Goal: Obtain resource: Download file/media

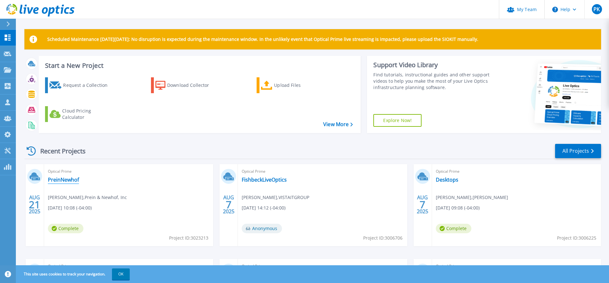
click at [73, 178] on link "PreinNewhof" at bounding box center [63, 180] width 31 height 6
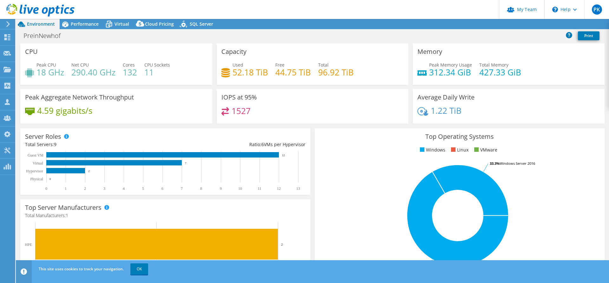
select select "USD"
click at [451, 34] on div "PreinNewhof Print" at bounding box center [312, 36] width 593 height 12
click at [500, 23] on link "Reports" at bounding box center [502, 24] width 30 height 10
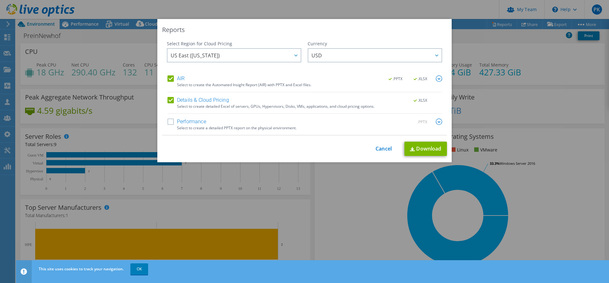
click at [440, 79] on img at bounding box center [439, 79] width 6 height 6
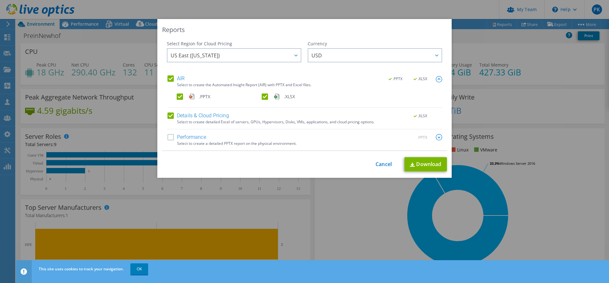
click at [179, 96] on label ".PPTX" at bounding box center [219, 97] width 84 height 6
click at [0, 0] on input ".PPTX" at bounding box center [0, 0] width 0 height 0
click at [169, 137] on label "Performance" at bounding box center [187, 137] width 39 height 6
click at [0, 0] on input "Performance" at bounding box center [0, 0] width 0 height 0
click at [440, 136] on img at bounding box center [439, 137] width 6 height 6
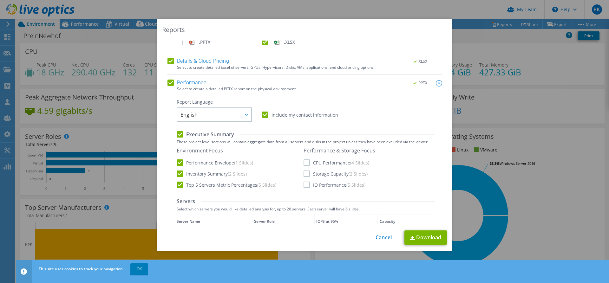
scroll to position [122, 0]
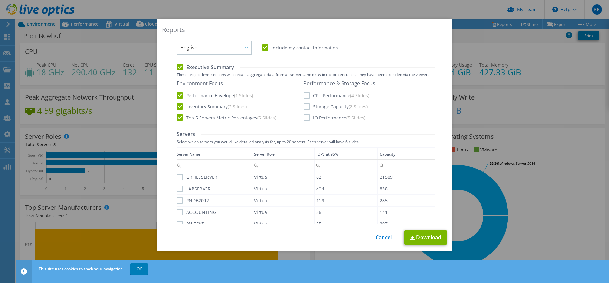
click at [308, 95] on label "CPU Performance (4 Slides)" at bounding box center [337, 95] width 66 height 6
click at [0, 0] on input "CPU Performance (4 Slides)" at bounding box center [0, 0] width 0 height 0
click at [306, 104] on label "Storage Capacity (2 Slides)" at bounding box center [336, 106] width 64 height 6
click at [0, 0] on input "Storage Capacity (2 Slides)" at bounding box center [0, 0] width 0 height 0
click at [306, 118] on label "IO Performance (5 Slides)" at bounding box center [335, 118] width 62 height 6
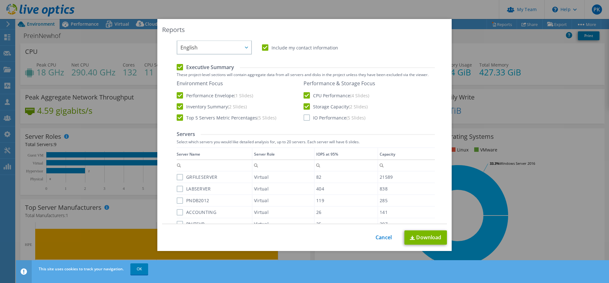
click at [0, 0] on input "IO Performance (5 Slides)" at bounding box center [0, 0] width 0 height 0
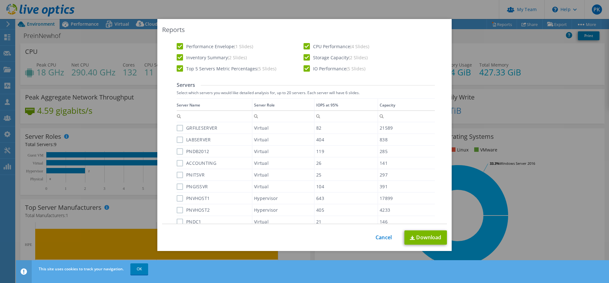
scroll to position [183, 0]
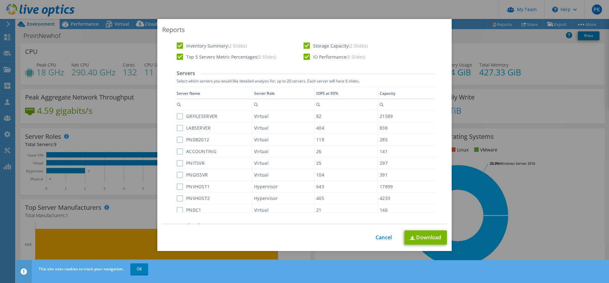
click at [264, 96] on div "Server Role" at bounding box center [264, 93] width 21 height 7
click at [181, 115] on label "PNVHOST1" at bounding box center [193, 116] width 33 height 6
click at [180, 115] on label "PNVHOST1" at bounding box center [193, 116] width 33 height 6
click at [0, 0] on input "PNVHOST1" at bounding box center [0, 0] width 0 height 0
click at [179, 128] on label "PNVHOST2" at bounding box center [193, 128] width 33 height 6
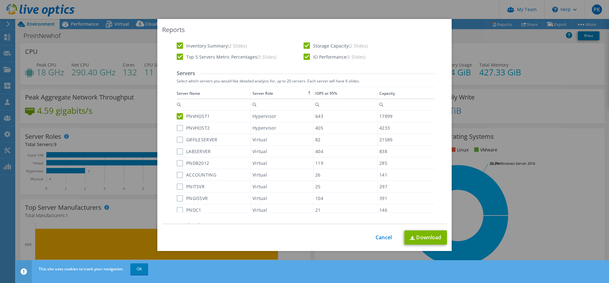
click at [0, 0] on input "PNVHOST2" at bounding box center [0, 0] width 0 height 0
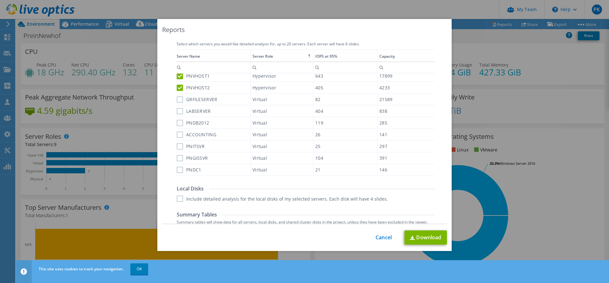
scroll to position [257, 0]
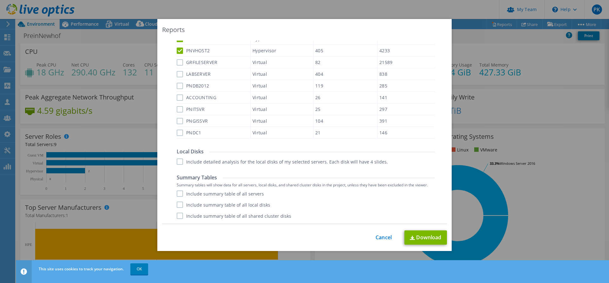
click at [221, 162] on label "Include detailed analysis for the local disks of my selected servers. Each disk…" at bounding box center [282, 162] width 211 height 6
click at [0, 0] on input "Include detailed analysis for the local disks of my selected servers. Each disk…" at bounding box center [0, 0] width 0 height 0
click at [186, 193] on label "Include summary table of all servers" at bounding box center [220, 194] width 87 height 6
click at [0, 0] on input "Include summary table of all servers" at bounding box center [0, 0] width 0 height 0
click at [191, 203] on label "Include summary table of all local disks" at bounding box center [224, 205] width 94 height 6
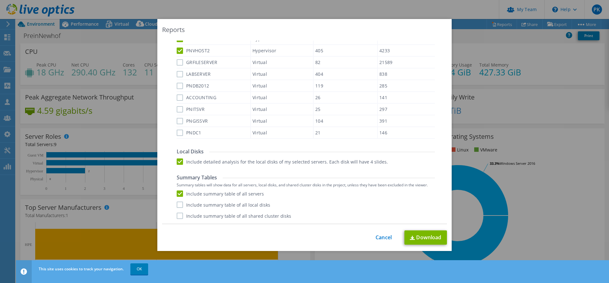
click at [0, 0] on input "Include summary table of all local disks" at bounding box center [0, 0] width 0 height 0
click at [194, 218] on label "Include summary table of all shared cluster disks" at bounding box center [234, 216] width 115 height 6
click at [0, 0] on input "Include summary table of all shared cluster disks" at bounding box center [0, 0] width 0 height 0
click at [422, 236] on link "Download" at bounding box center [426, 238] width 43 height 14
click at [386, 238] on link "Cancel" at bounding box center [384, 238] width 16 height 6
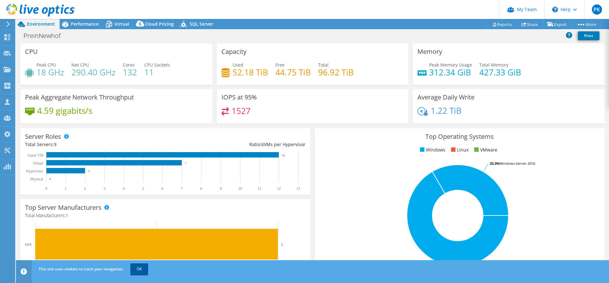
drag, startPoint x: 144, startPoint y: 269, endPoint x: 141, endPoint y: 266, distance: 4.1
click at [144, 269] on link "OK" at bounding box center [139, 269] width 18 height 11
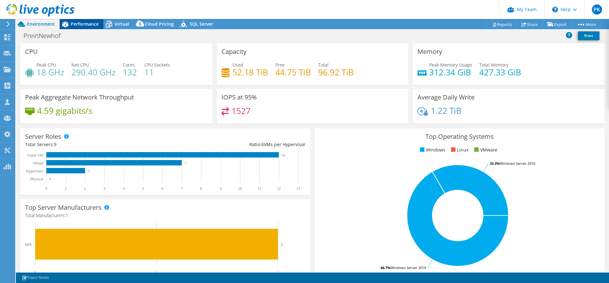
click at [77, 22] on span "Performance" at bounding box center [85, 24] width 28 height 6
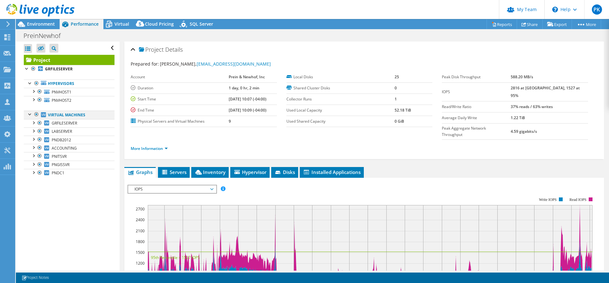
click at [36, 113] on div at bounding box center [36, 115] width 6 height 8
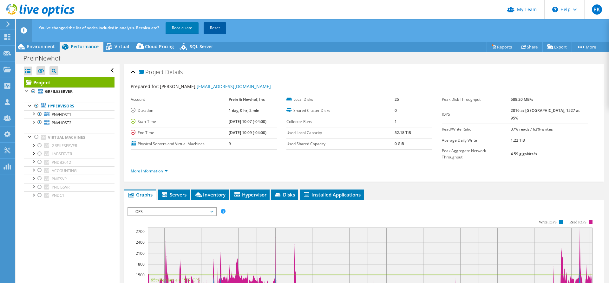
click at [215, 27] on link "Reset" at bounding box center [215, 27] width 23 height 11
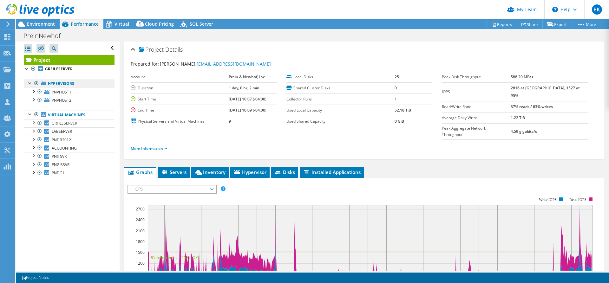
click at [63, 86] on link "Hypervisors" at bounding box center [69, 84] width 91 height 8
click at [81, 82] on link "Hypervisors" at bounding box center [69, 84] width 91 height 8
click at [59, 85] on link "Hypervisors" at bounding box center [69, 84] width 91 height 8
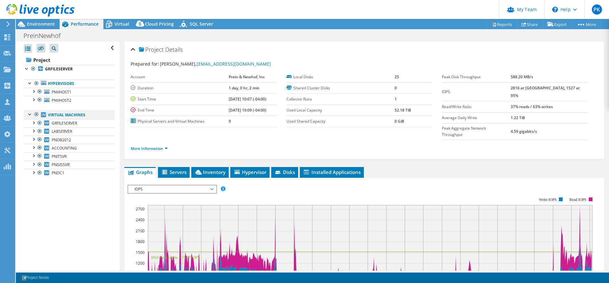
click at [37, 115] on div at bounding box center [36, 115] width 6 height 8
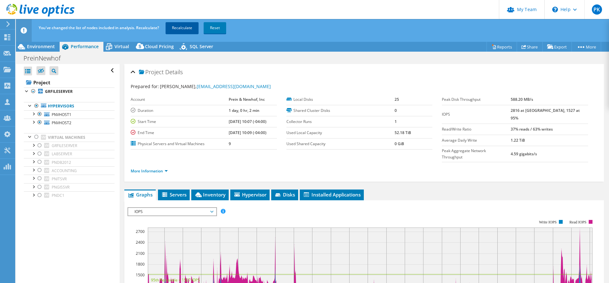
click at [177, 28] on link "Recalculate" at bounding box center [182, 27] width 33 height 11
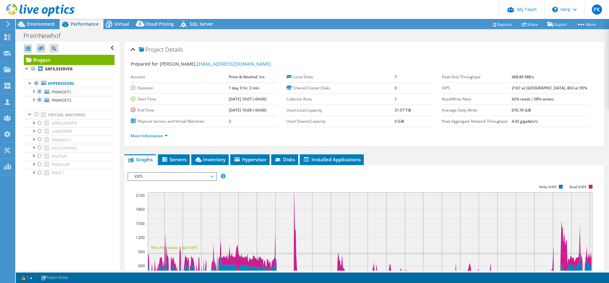
click at [219, 38] on div "PreinNewhof Print" at bounding box center [312, 36] width 593 height 12
click at [502, 24] on link "Reports" at bounding box center [502, 24] width 30 height 10
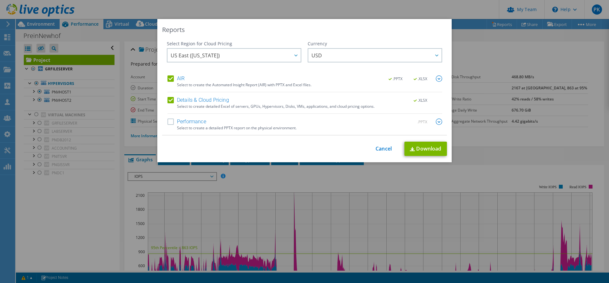
click at [167, 121] on div "Select Region for Cloud Pricing Asia Pacific ([GEOGRAPHIC_DATA]) [GEOGRAPHIC_DA…" at bounding box center [304, 88] width 285 height 95
click at [175, 121] on label "Performance" at bounding box center [187, 122] width 39 height 6
click at [0, 0] on input "Performance" at bounding box center [0, 0] width 0 height 0
click at [171, 77] on label "AIR" at bounding box center [176, 79] width 17 height 6
click at [0, 0] on input "AIR" at bounding box center [0, 0] width 0 height 0
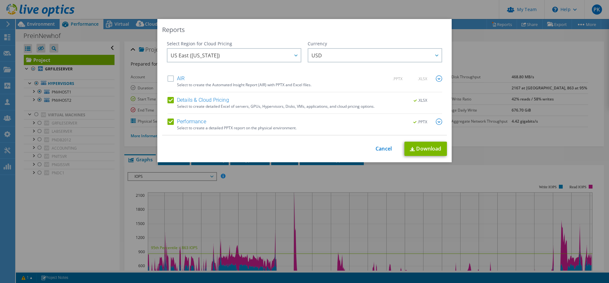
click at [441, 121] on img at bounding box center [439, 122] width 6 height 6
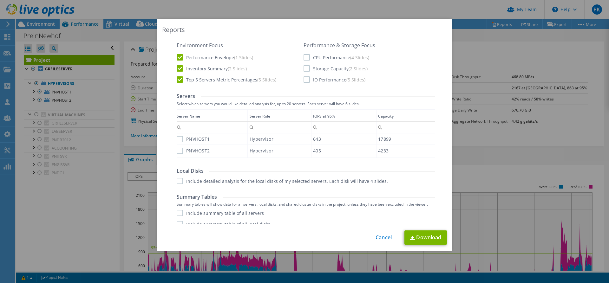
scroll to position [133, 0]
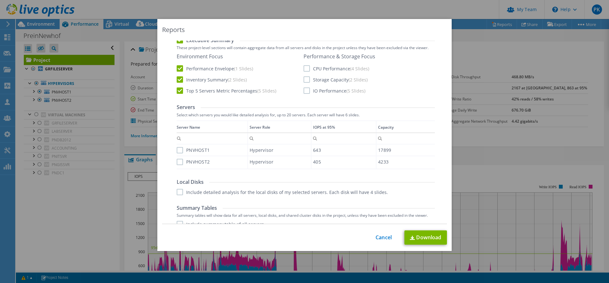
drag, startPoint x: 306, startPoint y: 66, endPoint x: 307, endPoint y: 69, distance: 3.6
click at [307, 69] on label "CPU Performance (4 Slides)" at bounding box center [337, 68] width 66 height 6
click at [308, 71] on label "CPU Performance (4 Slides)" at bounding box center [337, 68] width 66 height 6
click at [0, 0] on input "CPU Performance (4 Slides)" at bounding box center [0, 0] width 0 height 0
click at [307, 81] on label "Storage Capacity (2 Slides)" at bounding box center [336, 79] width 64 height 6
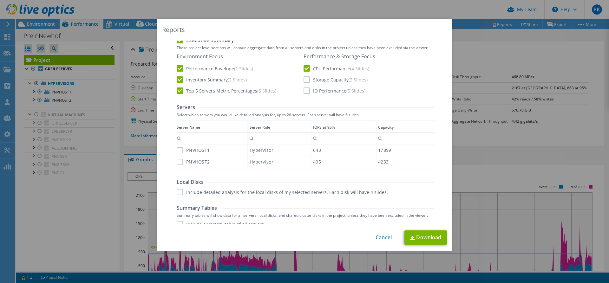
click at [0, 0] on input "Storage Capacity (2 Slides)" at bounding box center [0, 0] width 0 height 0
click at [307, 92] on label "IO Performance (5 Slides)" at bounding box center [335, 91] width 62 height 6
click at [0, 0] on input "IO Performance (5 Slides)" at bounding box center [0, 0] width 0 height 0
click at [179, 149] on label "PNVHOST1" at bounding box center [193, 150] width 33 height 6
click at [0, 0] on input "PNVHOST1" at bounding box center [0, 0] width 0 height 0
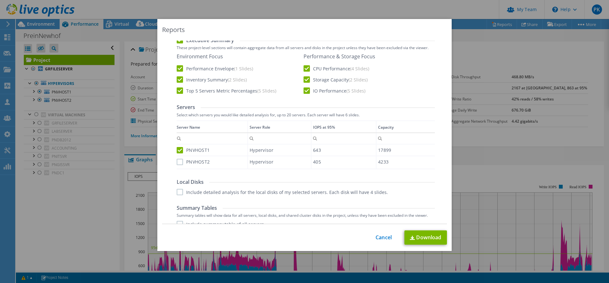
click at [181, 162] on label "PNVHOST2" at bounding box center [193, 162] width 33 height 6
click at [0, 0] on input "PNVHOST2" at bounding box center [0, 0] width 0 height 0
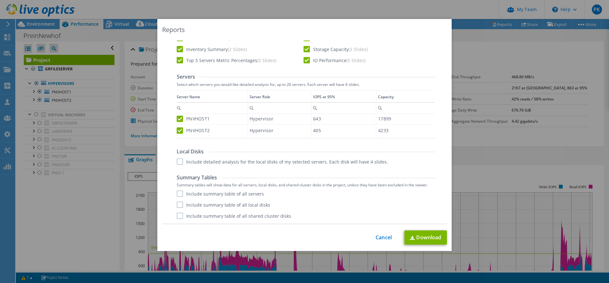
click at [179, 163] on label "Include detailed analysis for the local disks of my selected servers. Each disk…" at bounding box center [282, 162] width 211 height 6
click at [0, 0] on input "Include detailed analysis for the local disks of my selected servers. Each disk…" at bounding box center [0, 0] width 0 height 0
click at [180, 193] on label "Include summary table of all servers" at bounding box center [220, 194] width 87 height 6
click at [0, 0] on input "Include summary table of all servers" at bounding box center [0, 0] width 0 height 0
click at [180, 204] on label "Include summary table of all local disks" at bounding box center [224, 205] width 94 height 6
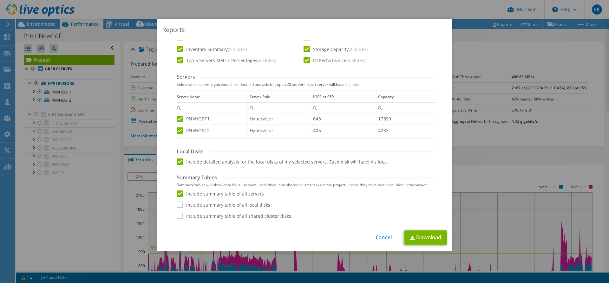
click at [0, 0] on input "Include summary table of all local disks" at bounding box center [0, 0] width 0 height 0
click at [180, 217] on label "Include summary table of all shared cluster disks" at bounding box center [234, 216] width 115 height 6
click at [0, 0] on input "Include summary table of all shared cluster disks" at bounding box center [0, 0] width 0 height 0
click at [422, 238] on link "Download" at bounding box center [426, 238] width 43 height 14
click at [383, 240] on link "Cancel" at bounding box center [384, 238] width 16 height 6
